Goal: Book appointment/travel/reservation

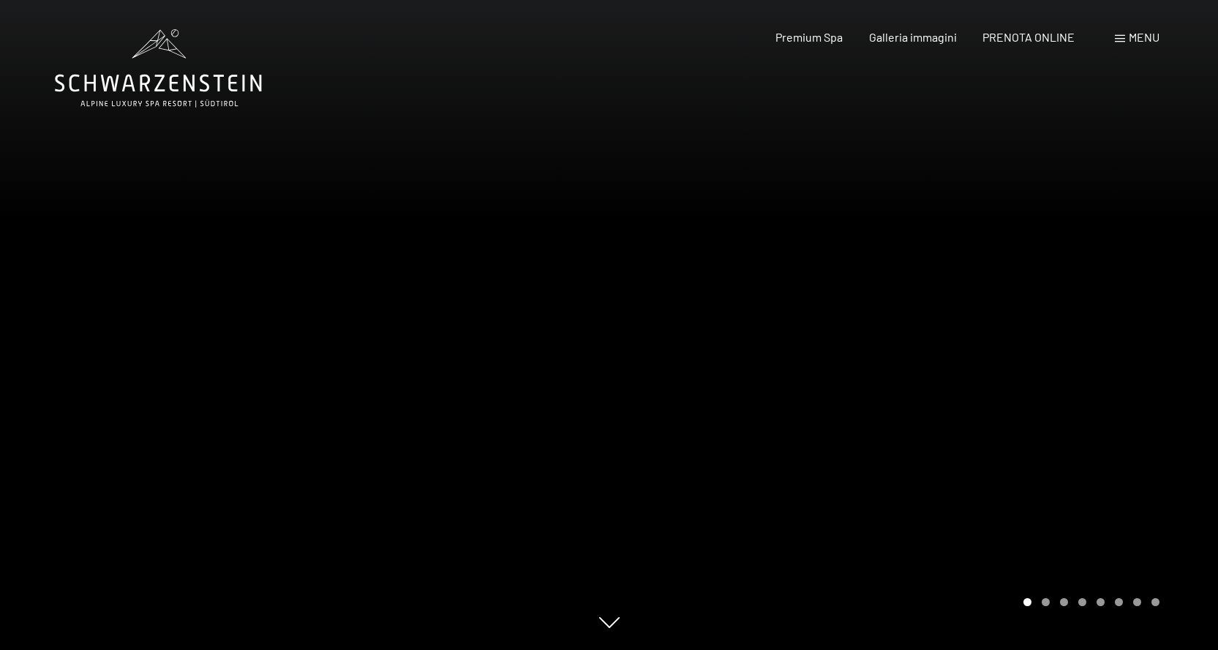
click at [1147, 40] on span "Menu" at bounding box center [1143, 37] width 31 height 14
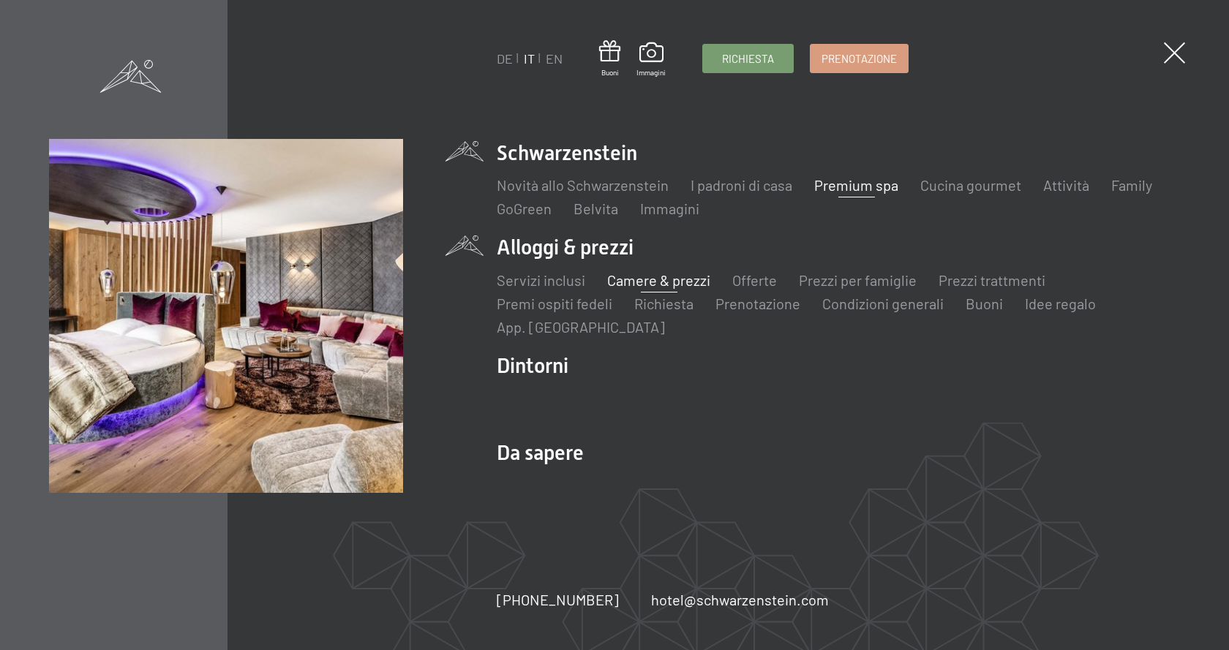
click at [630, 274] on link "Camere & prezzi" at bounding box center [658, 280] width 103 height 18
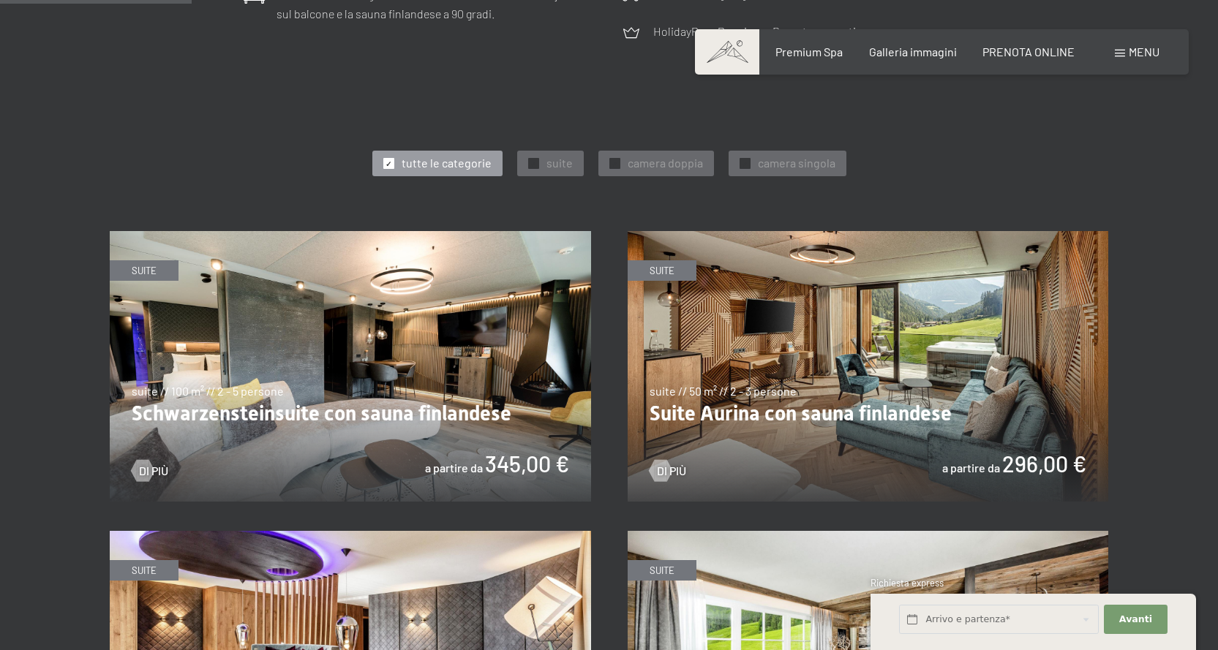
scroll to position [731, 0]
click at [554, 167] on span "suite" at bounding box center [559, 162] width 26 height 16
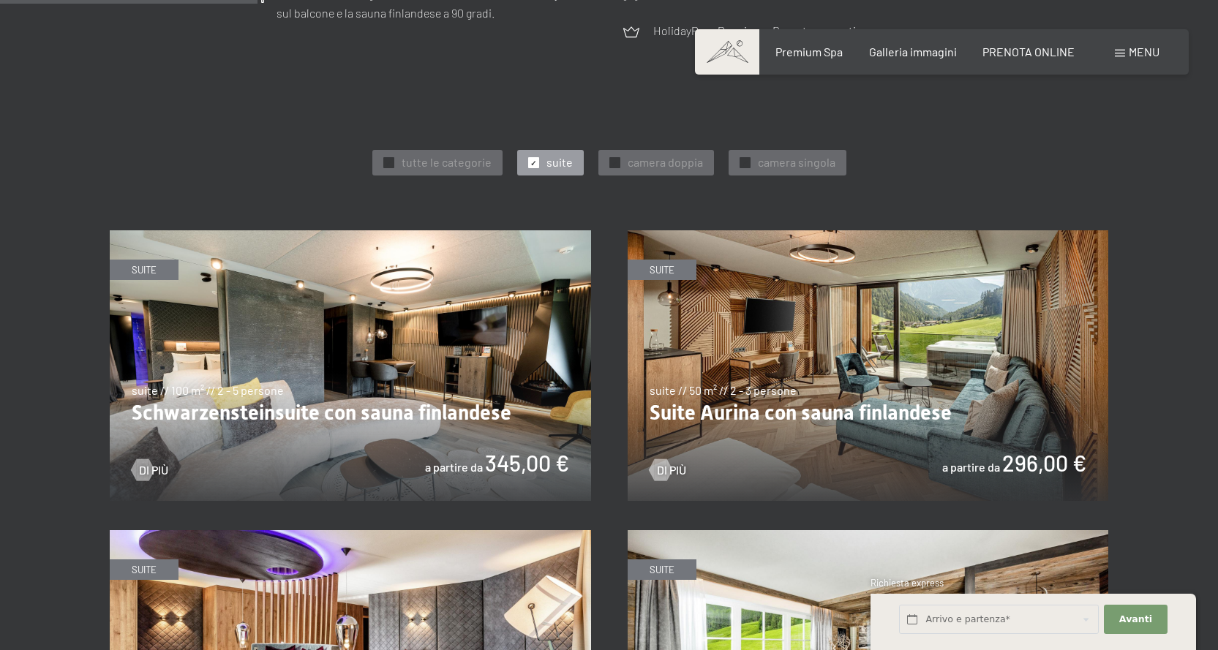
click at [449, 333] on img at bounding box center [350, 365] width 481 height 271
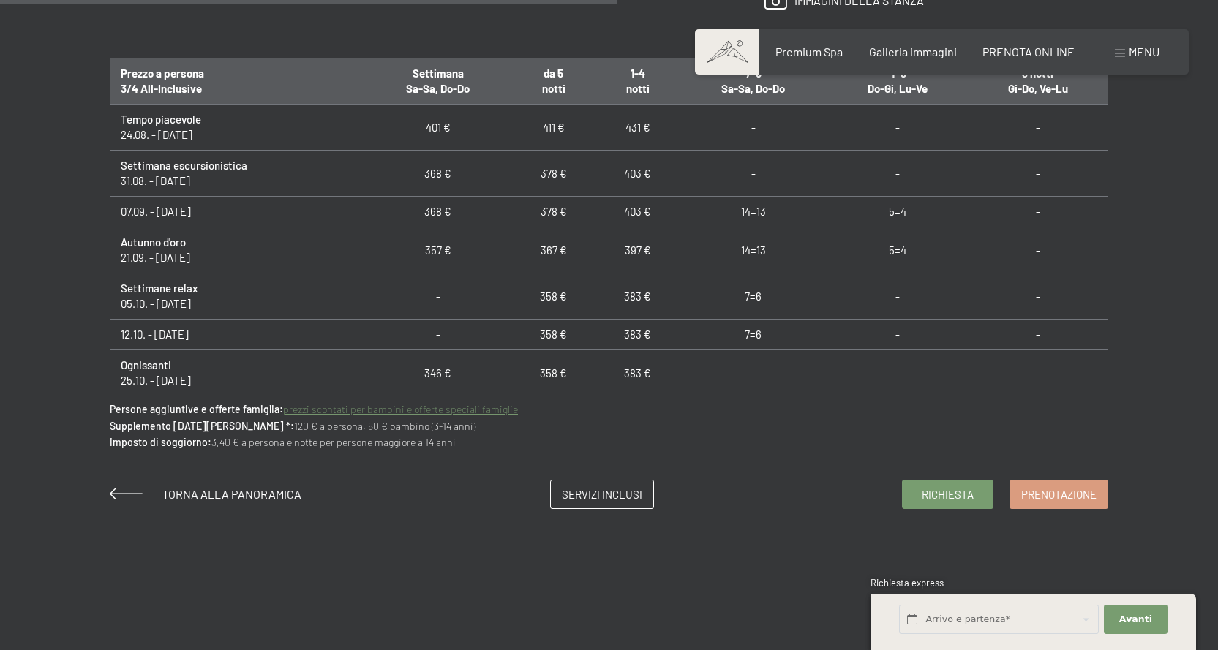
scroll to position [1024, 0]
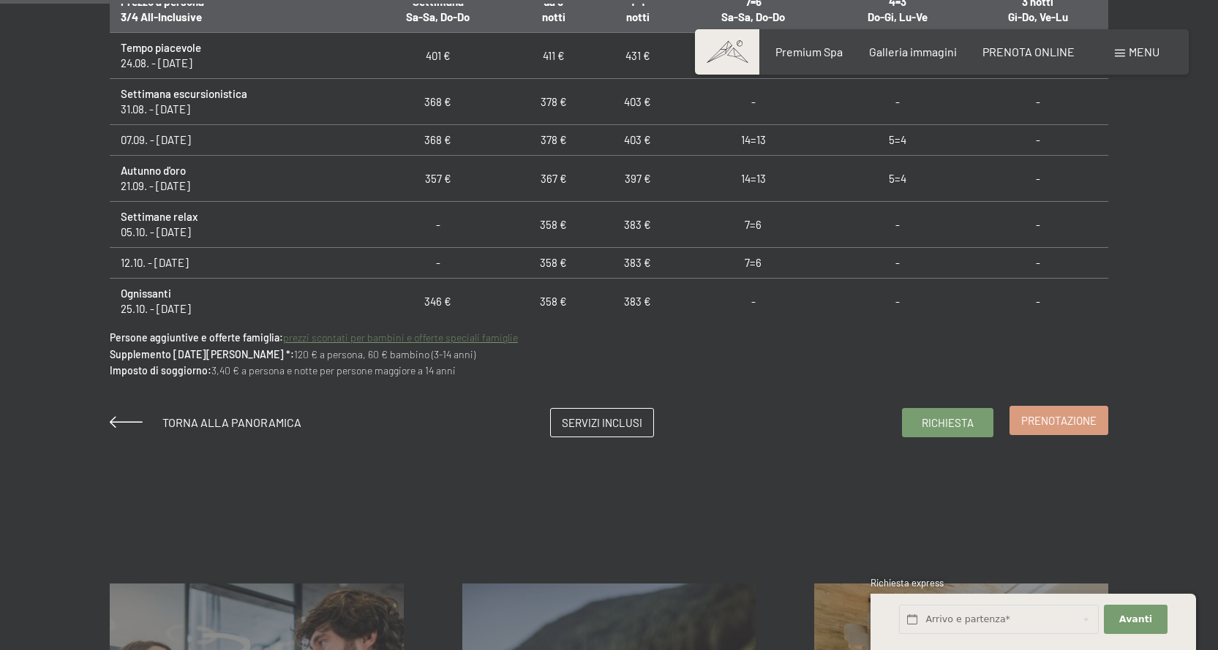
click at [1083, 421] on span "Prenotazione" at bounding box center [1058, 420] width 75 height 15
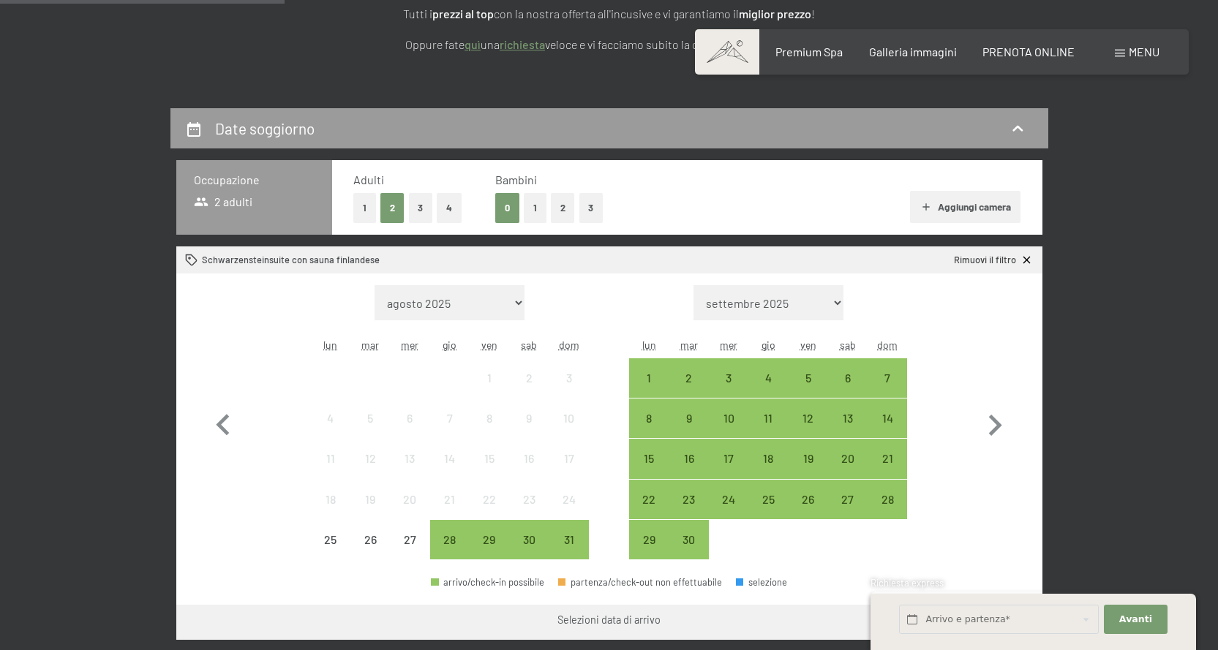
scroll to position [366, 0]
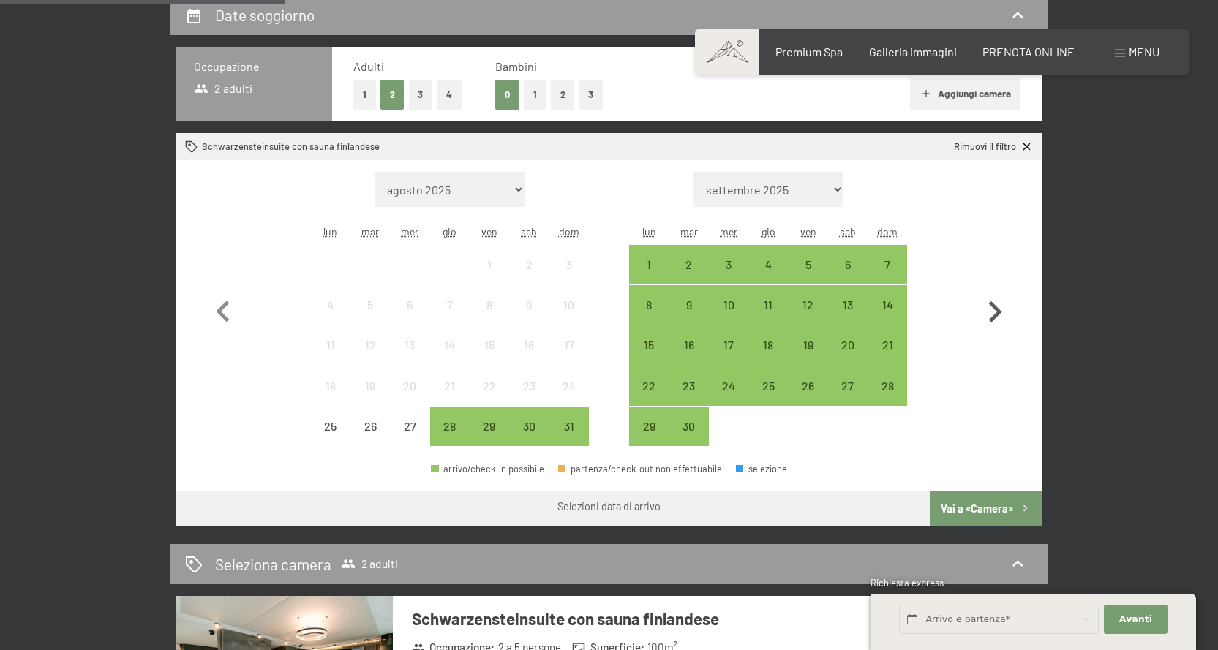
click at [991, 308] on icon "button" at bounding box center [994, 312] width 42 height 42
select select "[DATE]"
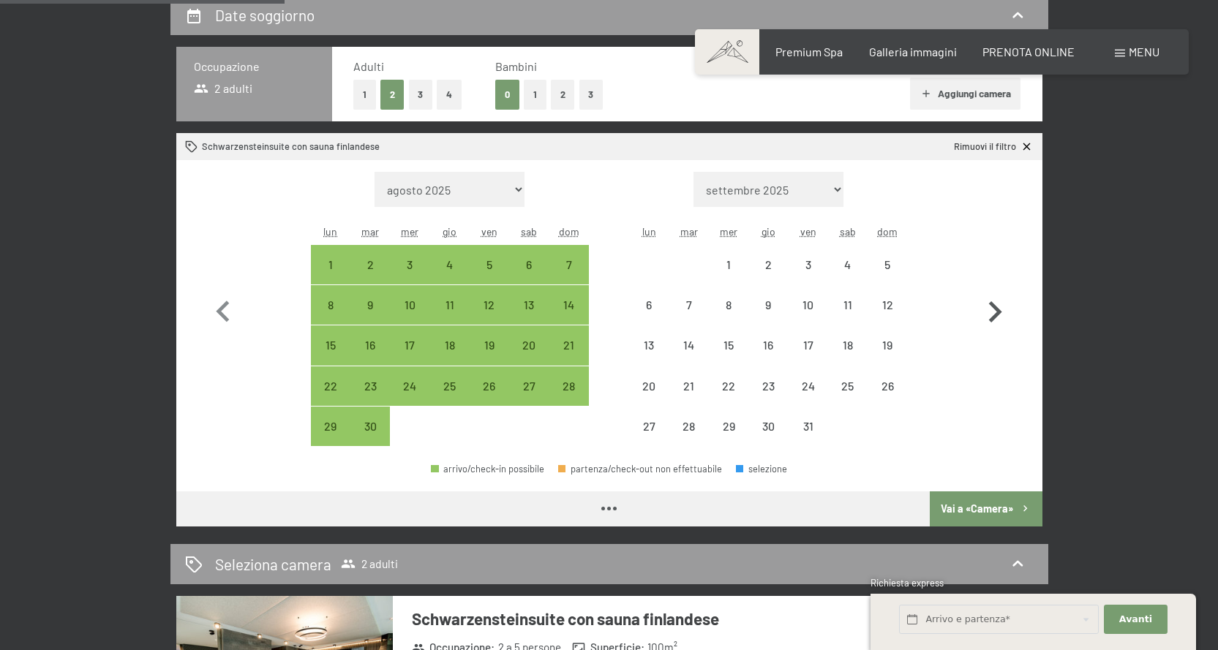
click at [991, 308] on icon "button" at bounding box center [994, 312] width 42 height 42
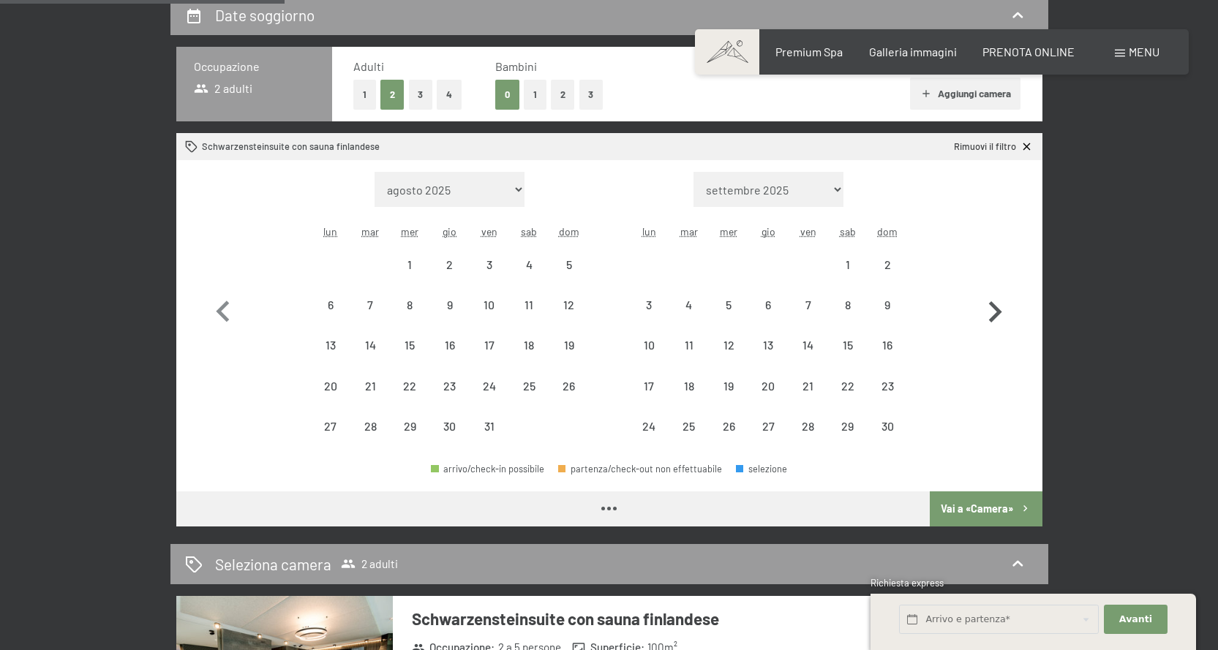
select select "[DATE]"
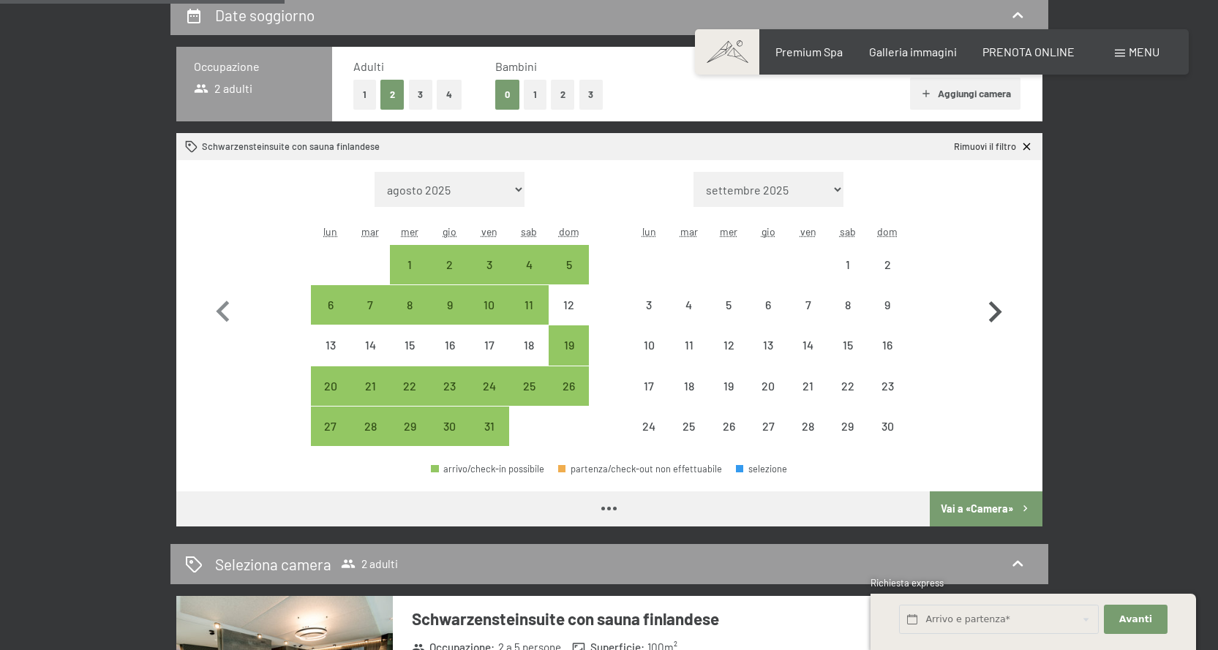
click at [991, 308] on icon "button" at bounding box center [994, 312] width 42 height 42
select select "[DATE]"
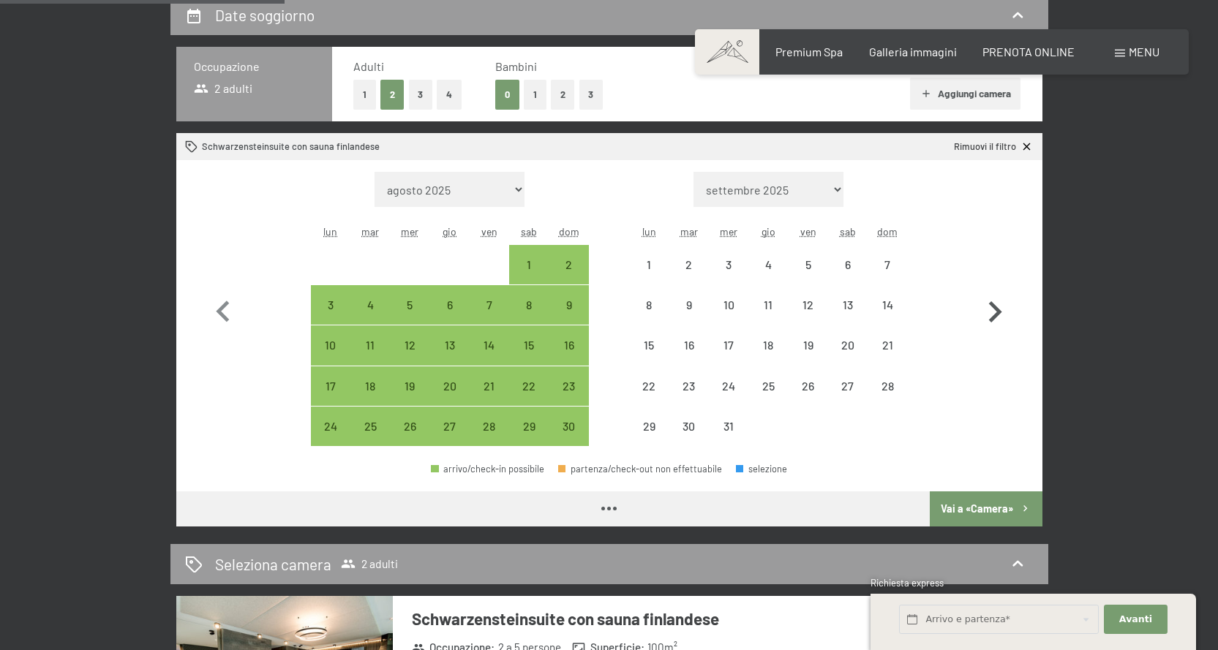
select select "[DATE]"
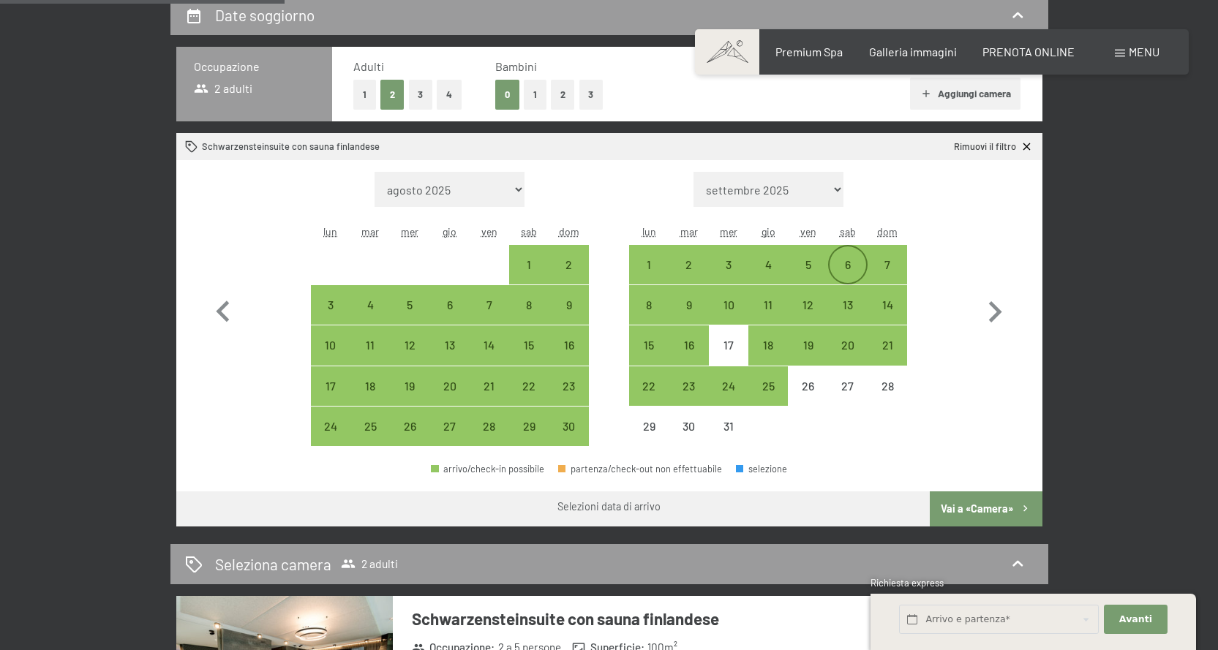
click at [840, 265] on div "6" at bounding box center [847, 277] width 37 height 37
select select "[DATE]"
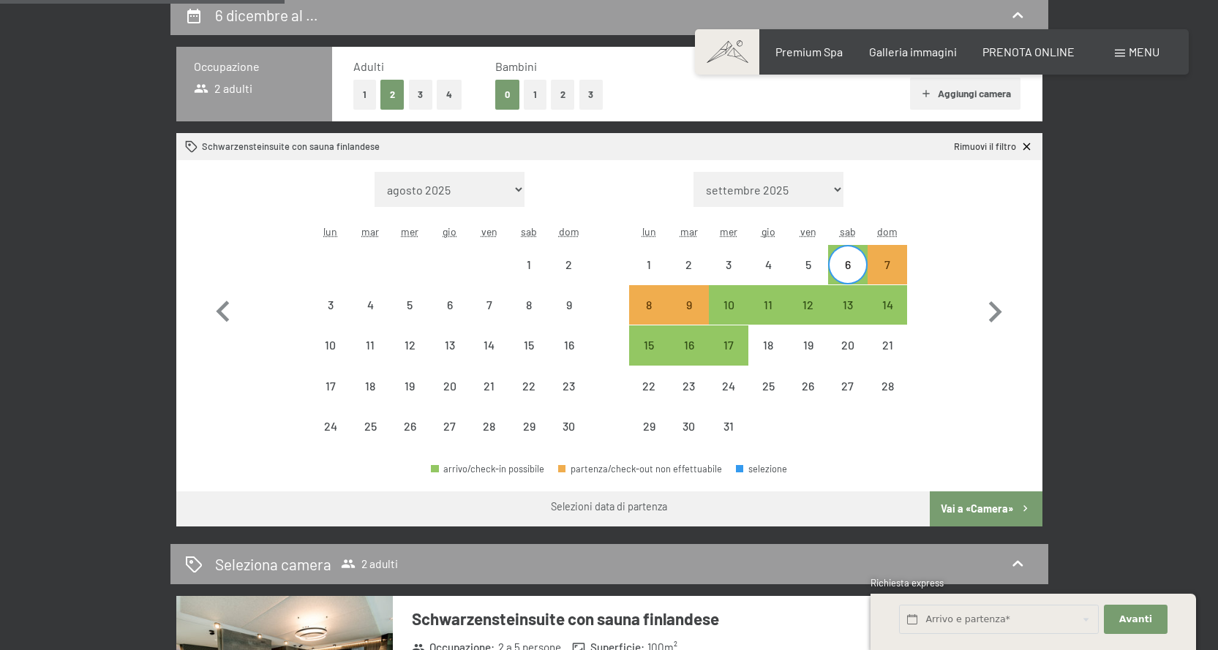
drag, startPoint x: 181, startPoint y: 54, endPoint x: 178, endPoint y: 91, distance: 37.4
